Goal: Use online tool/utility: Utilize a website feature to perform a specific function

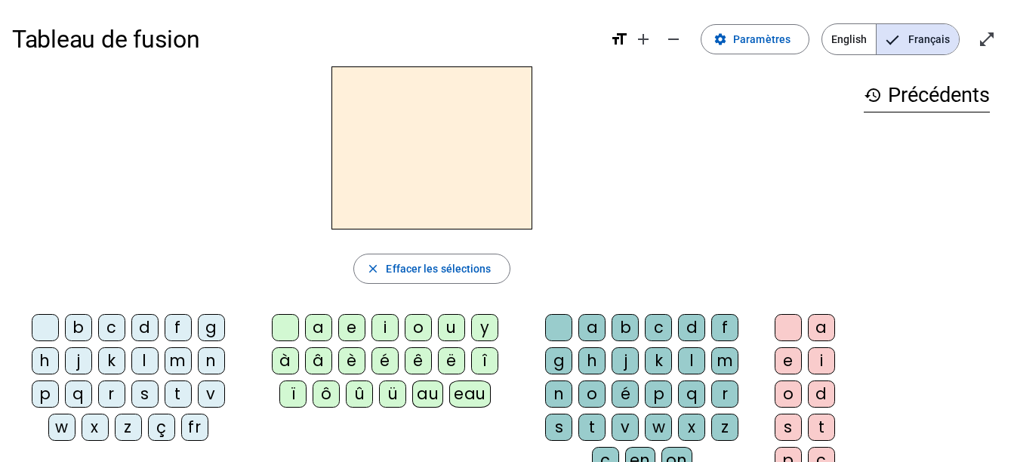
click at [390, 328] on div "i" at bounding box center [384, 327] width 27 height 27
click at [685, 356] on div "l" at bounding box center [691, 360] width 27 height 27
click at [175, 364] on div "m" at bounding box center [178, 360] width 27 height 27
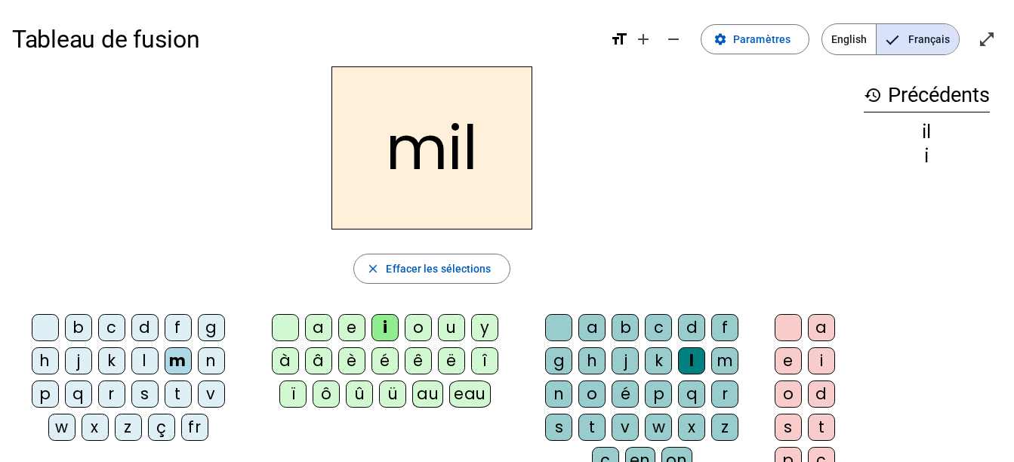
click at [320, 320] on div "a" at bounding box center [318, 327] width 27 height 27
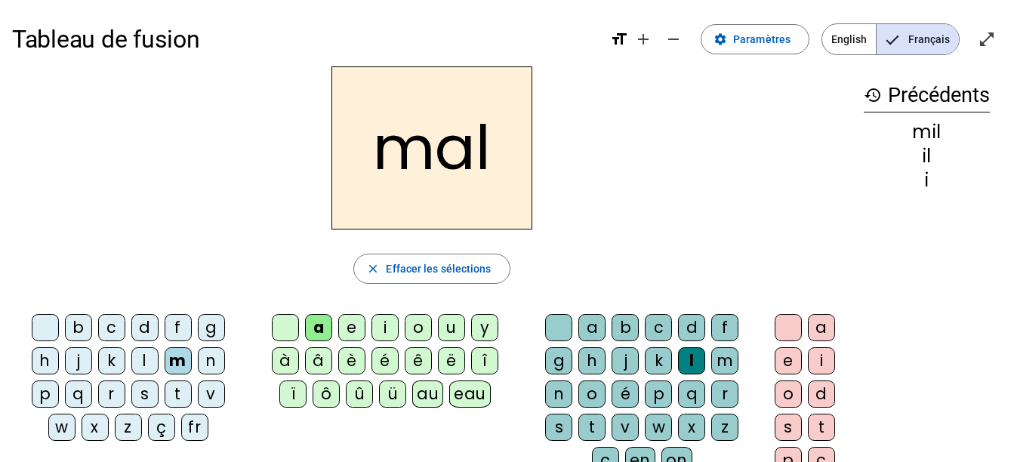
drag, startPoint x: 549, startPoint y: 331, endPoint x: 580, endPoint y: 212, distance: 122.5
click at [550, 329] on div at bounding box center [558, 327] width 27 height 27
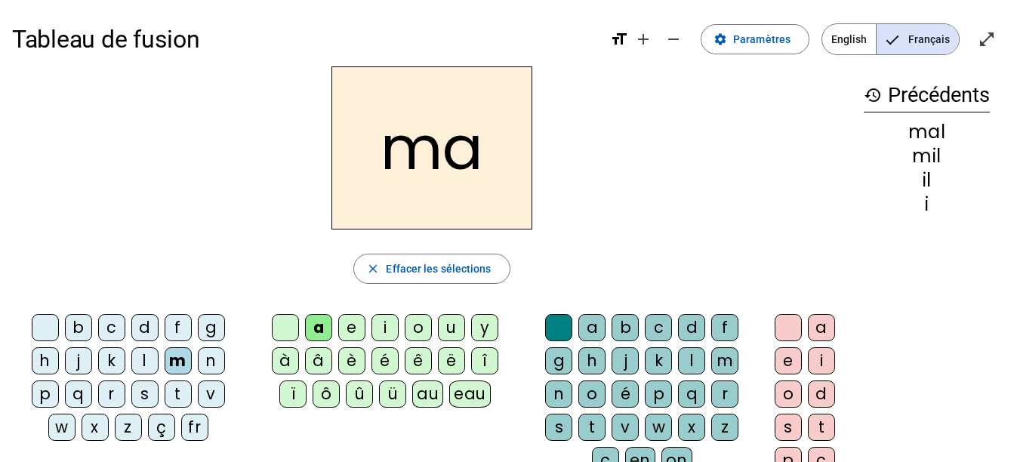
drag, startPoint x: 150, startPoint y: 352, endPoint x: 126, endPoint y: 165, distance: 188.0
click at [151, 352] on div "l" at bounding box center [144, 360] width 27 height 27
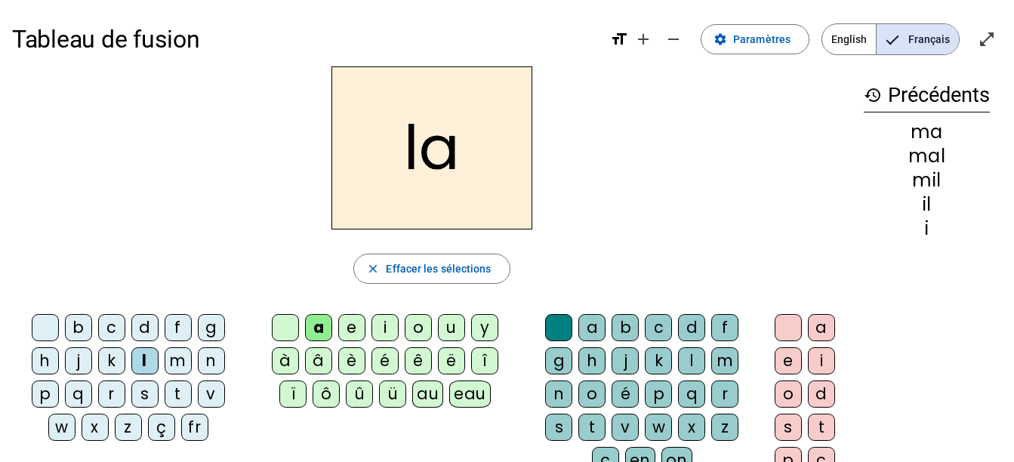
click at [453, 325] on div "u" at bounding box center [451, 327] width 27 height 27
click at [149, 331] on div "d" at bounding box center [144, 327] width 27 height 27
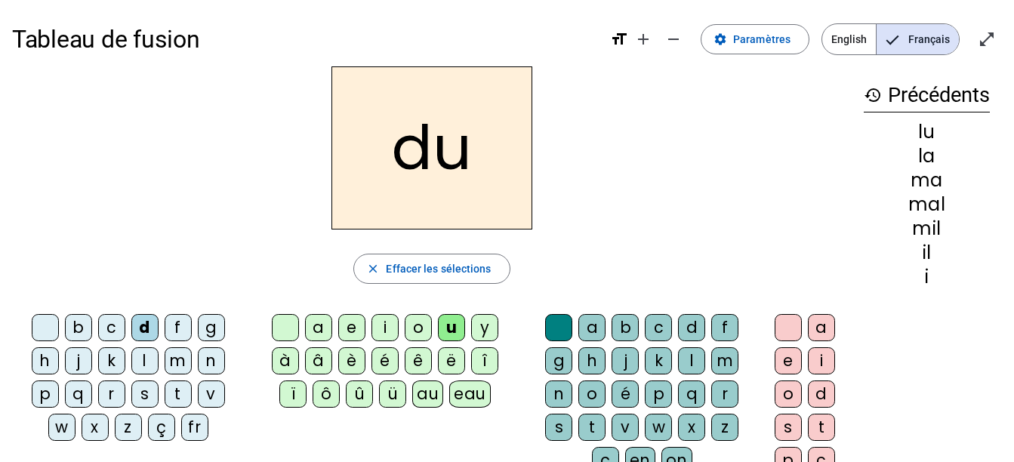
click at [180, 392] on div "t" at bounding box center [178, 393] width 27 height 27
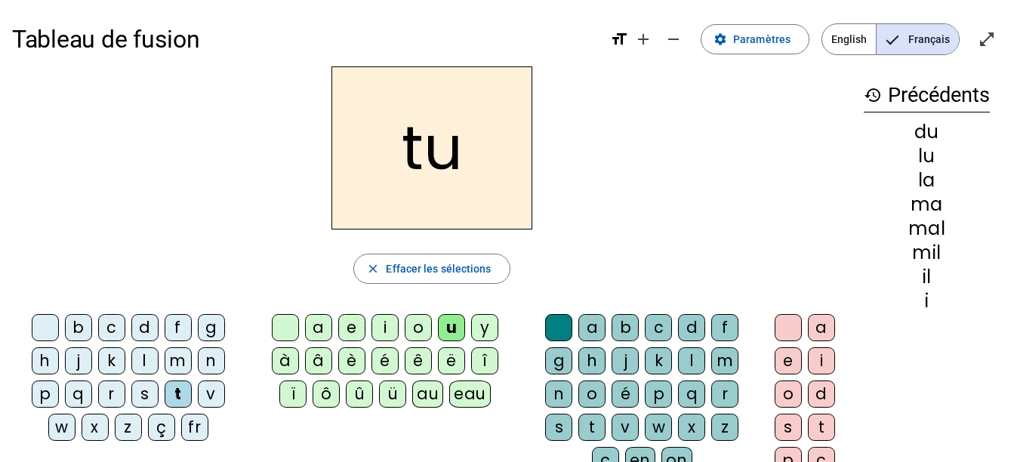
click at [353, 328] on div "e" at bounding box center [351, 327] width 27 height 27
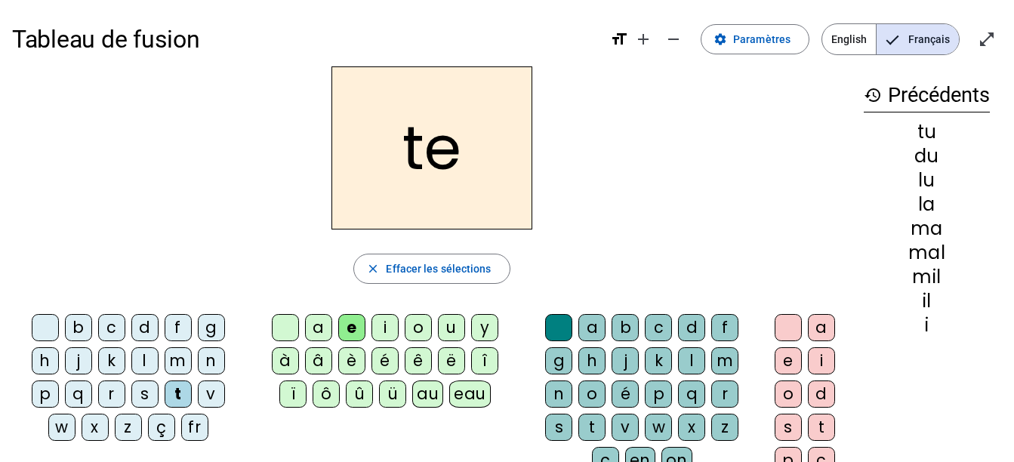
click at [146, 331] on div "d" at bounding box center [144, 327] width 27 height 27
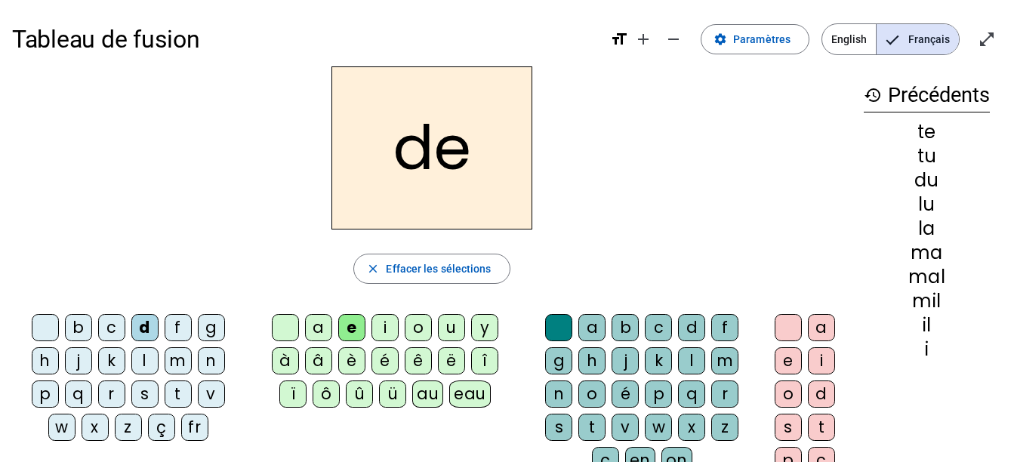
drag, startPoint x: 146, startPoint y: 331, endPoint x: 86, endPoint y: 200, distance: 143.5
click at [50, 196] on div "de" at bounding box center [431, 147] width 839 height 163
click at [72, 354] on div "j" at bounding box center [78, 360] width 27 height 27
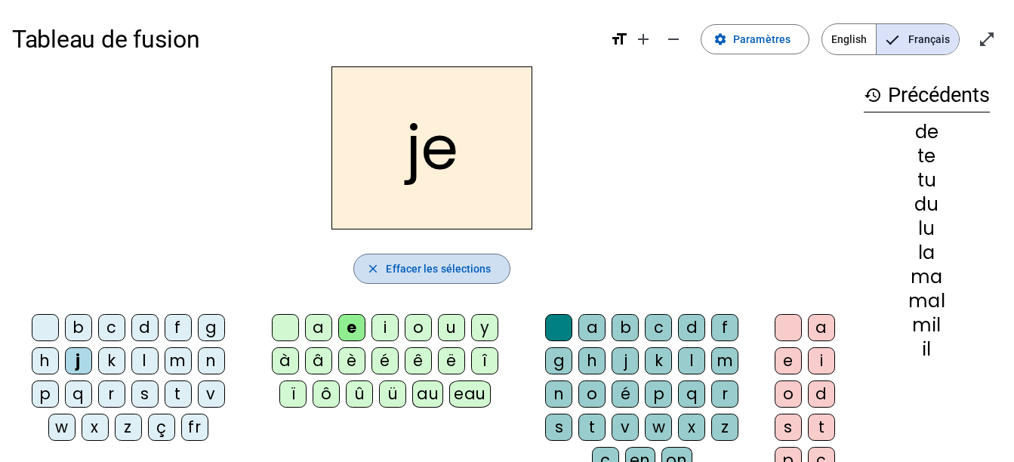
click at [425, 257] on span "button" at bounding box center [431, 269] width 155 height 36
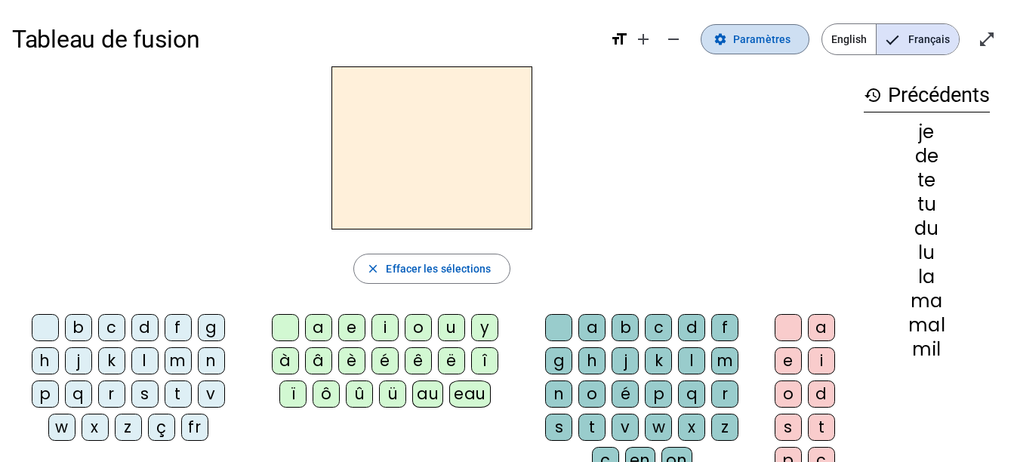
click at [765, 44] on span "Paramètres" at bounding box center [761, 39] width 57 height 18
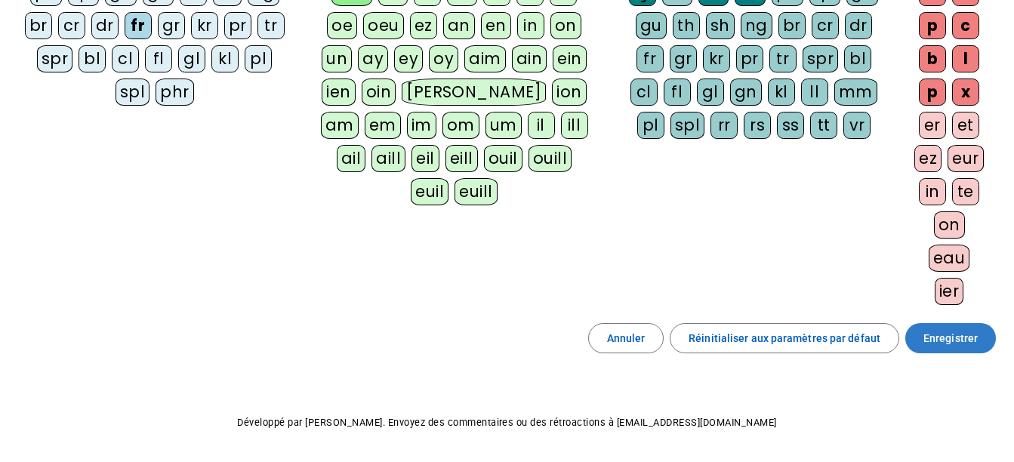
click at [936, 338] on span "Enregistrer" at bounding box center [950, 338] width 54 height 18
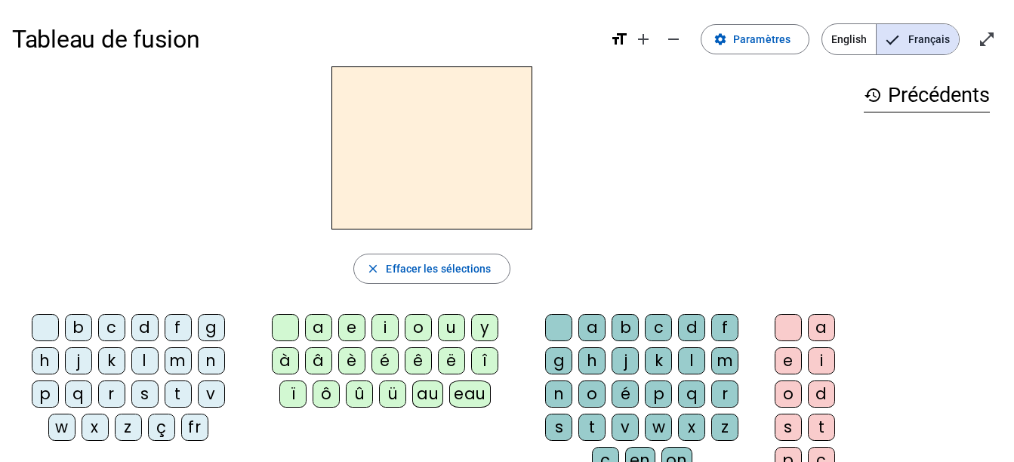
click at [118, 398] on div "r" at bounding box center [111, 393] width 27 height 27
drag, startPoint x: 311, startPoint y: 325, endPoint x: 334, endPoint y: 329, distance: 23.7
click at [312, 325] on div "a" at bounding box center [318, 327] width 27 height 27
drag, startPoint x: 550, startPoint y: 357, endPoint x: 700, endPoint y: 356, distance: 150.2
click at [551, 357] on div "g" at bounding box center [558, 360] width 27 height 27
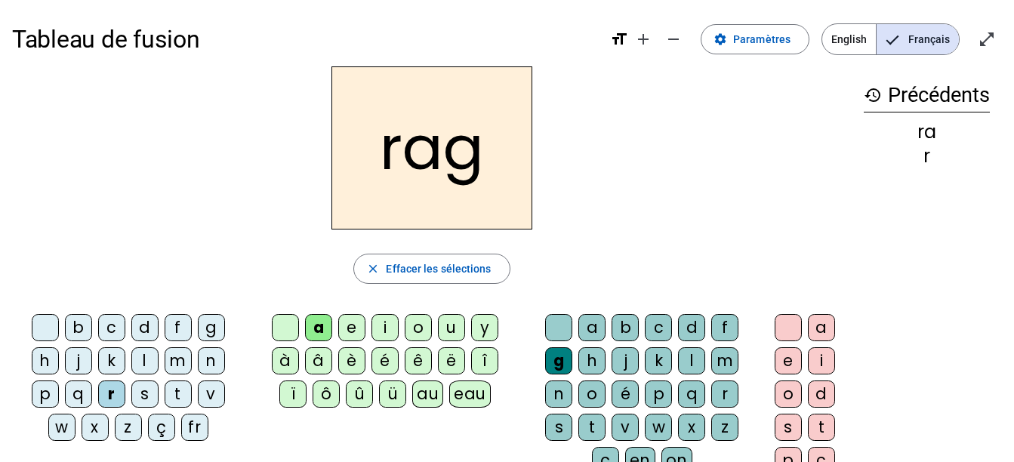
click at [778, 359] on div "e" at bounding box center [787, 360] width 27 height 27
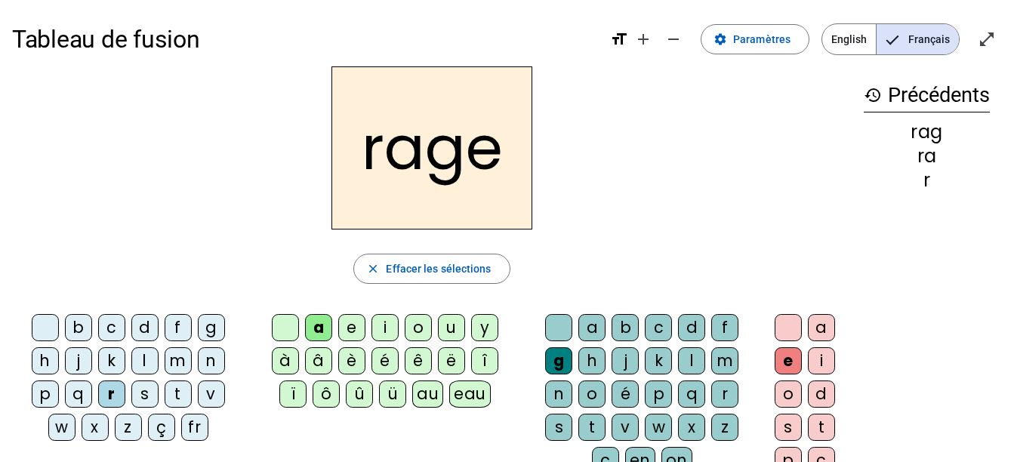
drag, startPoint x: 626, startPoint y: 426, endPoint x: 644, endPoint y: 232, distance: 194.7
click at [626, 424] on div "v" at bounding box center [624, 427] width 27 height 27
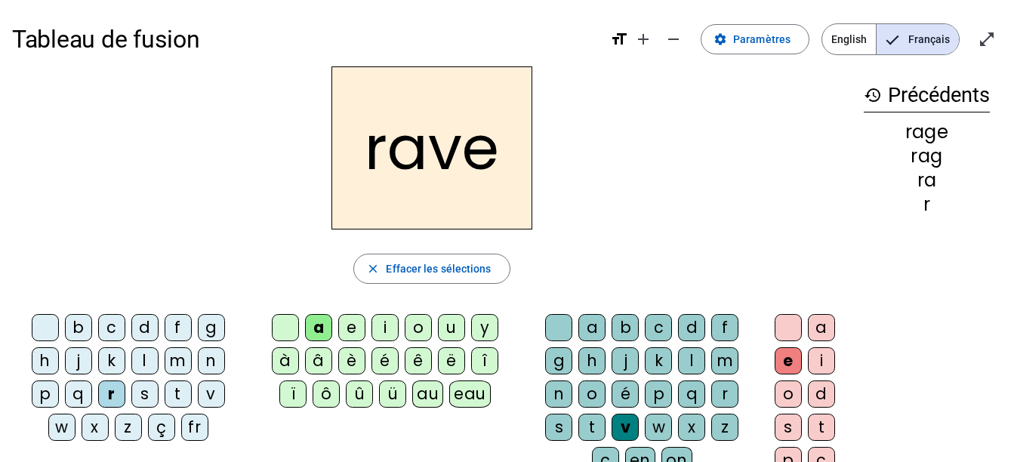
click at [84, 325] on div "b" at bounding box center [78, 327] width 27 height 27
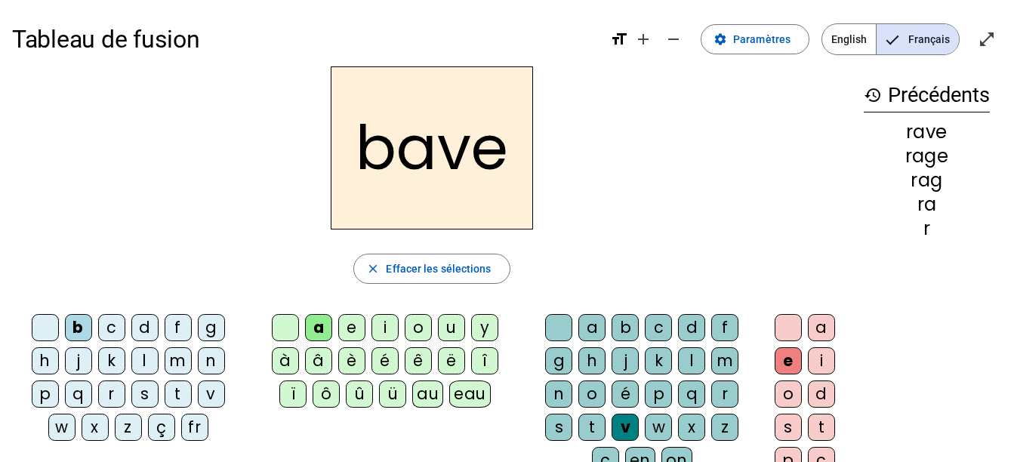
click at [200, 319] on div "g" at bounding box center [211, 327] width 27 height 27
click at [112, 336] on div "c" at bounding box center [111, 327] width 27 height 27
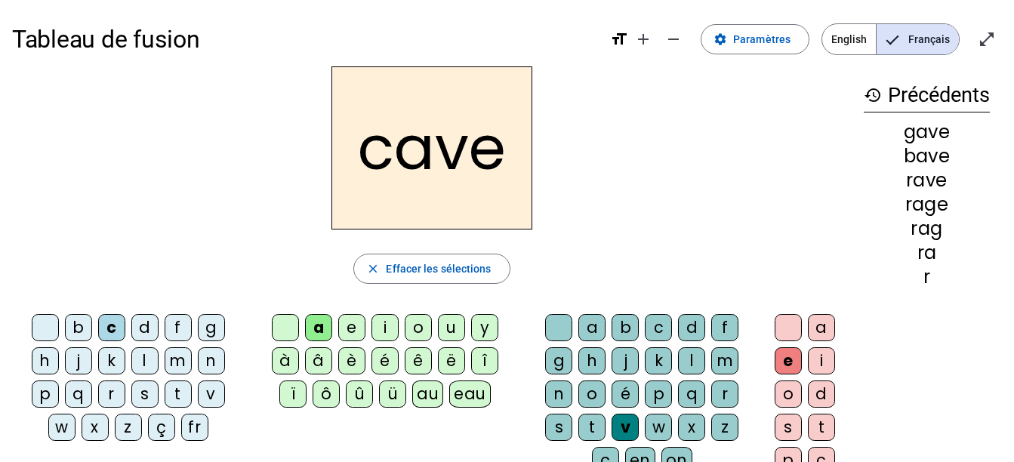
click at [665, 394] on div "p" at bounding box center [658, 393] width 27 height 27
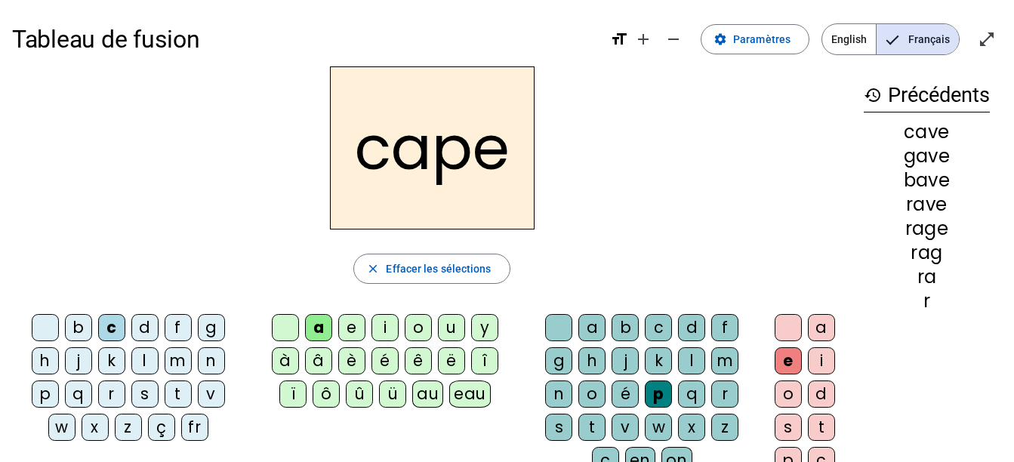
click at [224, 325] on div "g" at bounding box center [211, 327] width 27 height 27
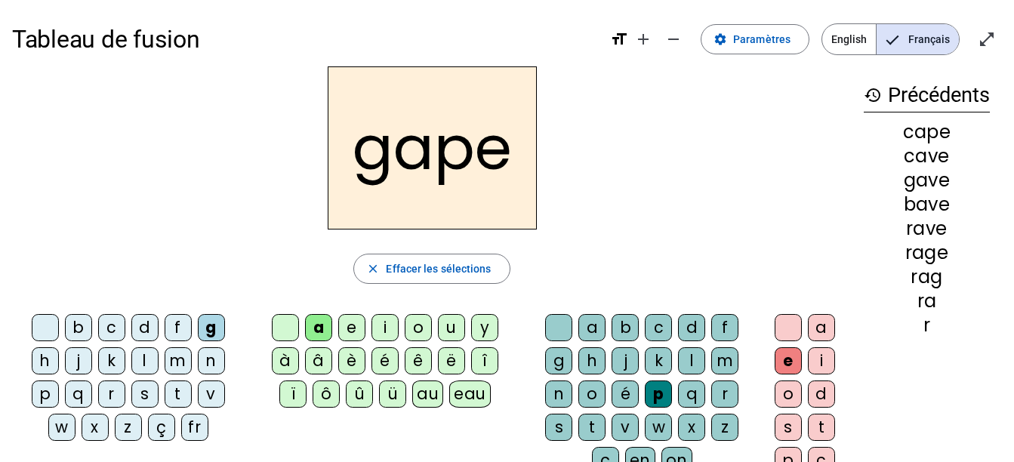
drag, startPoint x: 109, startPoint y: 331, endPoint x: 215, endPoint y: 309, distance: 108.6
click at [109, 330] on div "c" at bounding box center [111, 327] width 27 height 27
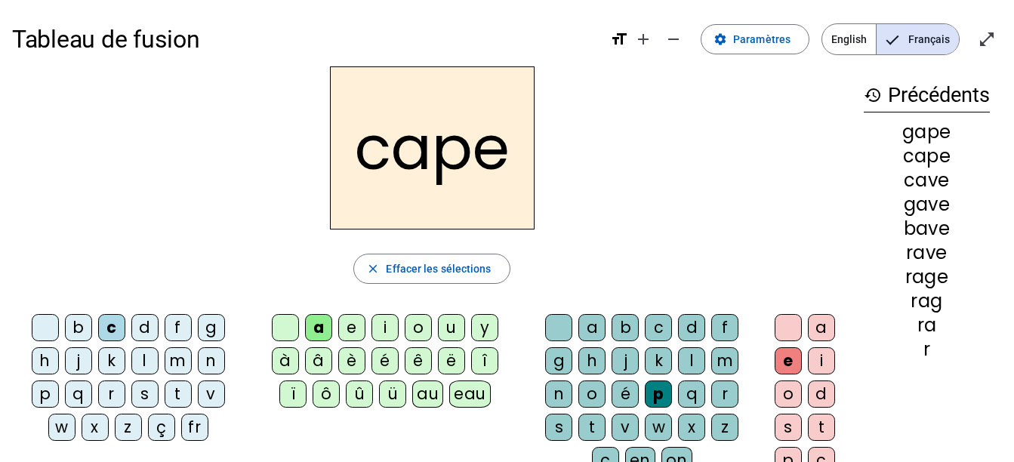
click at [564, 365] on div "g" at bounding box center [558, 360] width 27 height 27
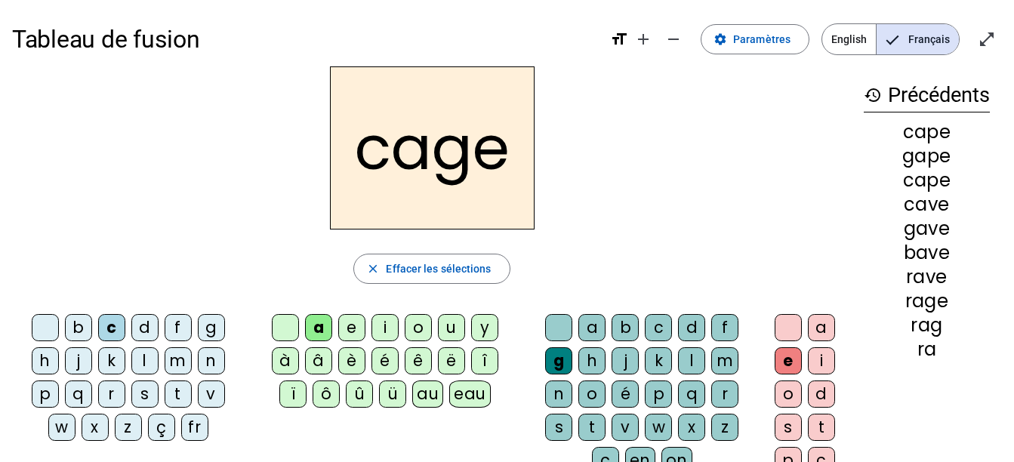
click at [208, 355] on div "n" at bounding box center [211, 360] width 27 height 27
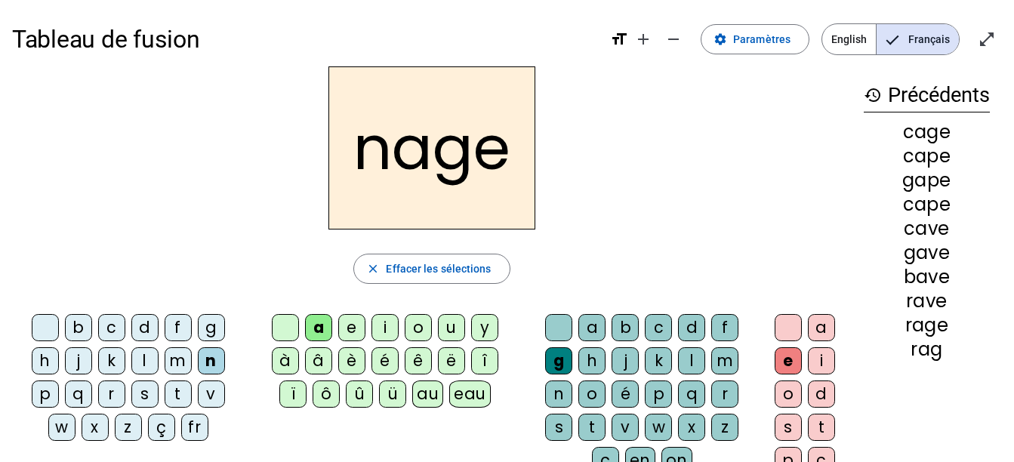
click at [47, 400] on div "p" at bounding box center [45, 393] width 27 height 27
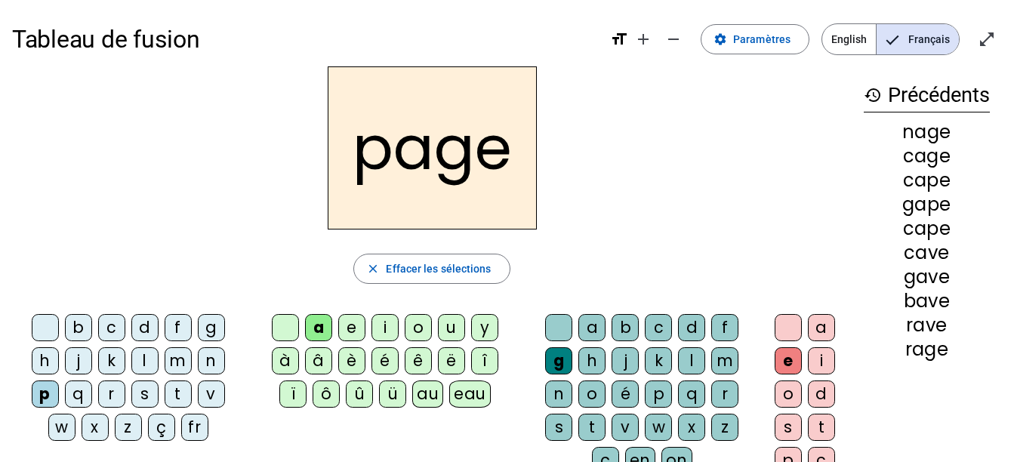
drag, startPoint x: 142, startPoint y: 395, endPoint x: 194, endPoint y: 250, distance: 154.0
click at [143, 393] on div "s" at bounding box center [144, 393] width 27 height 27
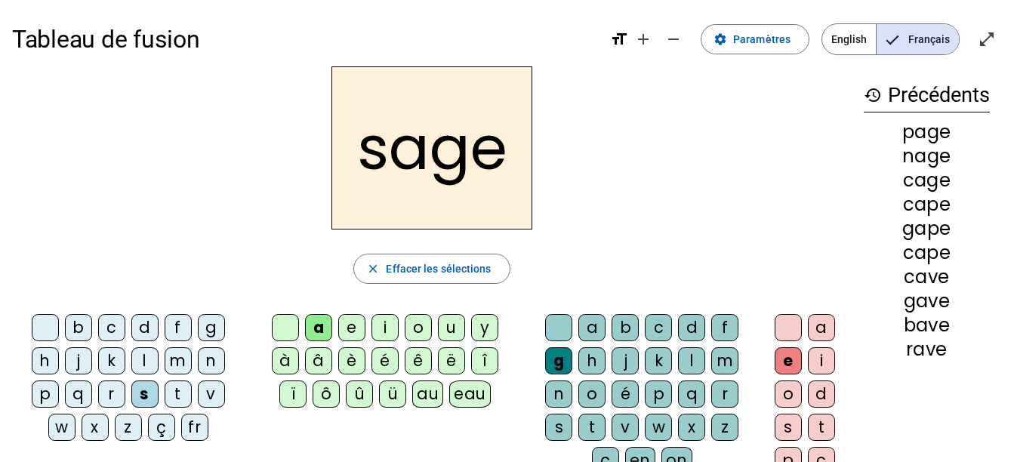
click at [654, 389] on div "p" at bounding box center [658, 393] width 27 height 27
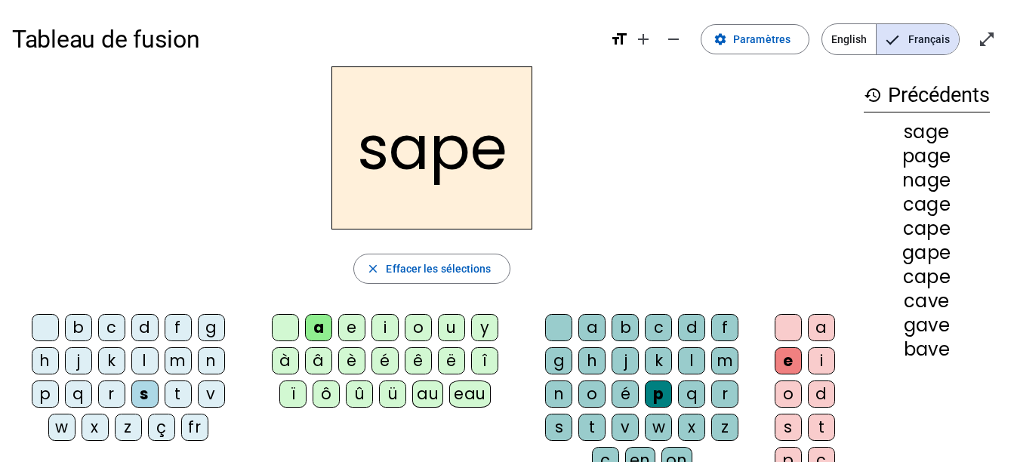
click at [184, 395] on div "t" at bounding box center [178, 393] width 27 height 27
